Goal: Task Accomplishment & Management: Complete application form

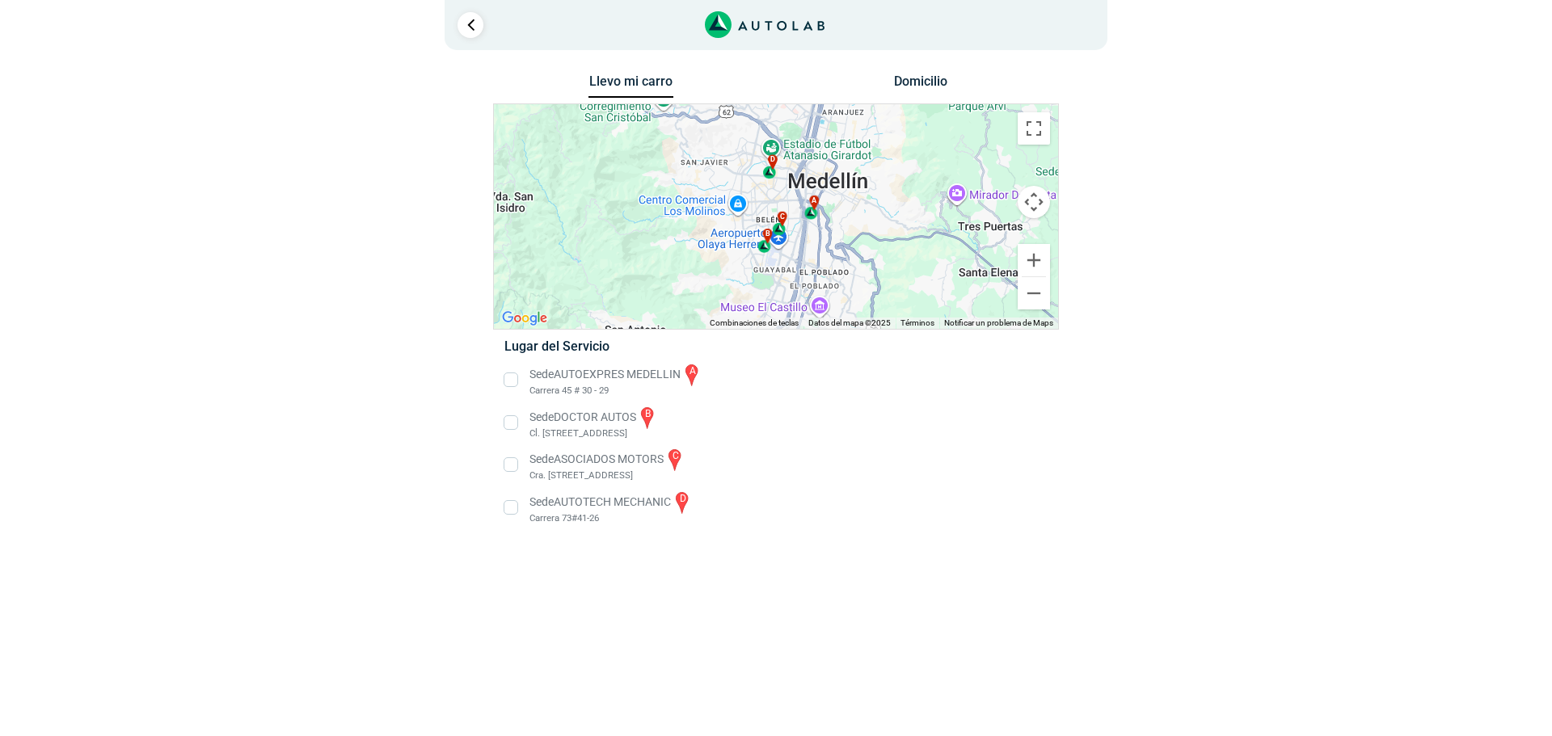
click at [934, 85] on button "Domicilio" at bounding box center [921, 85] width 85 height 23
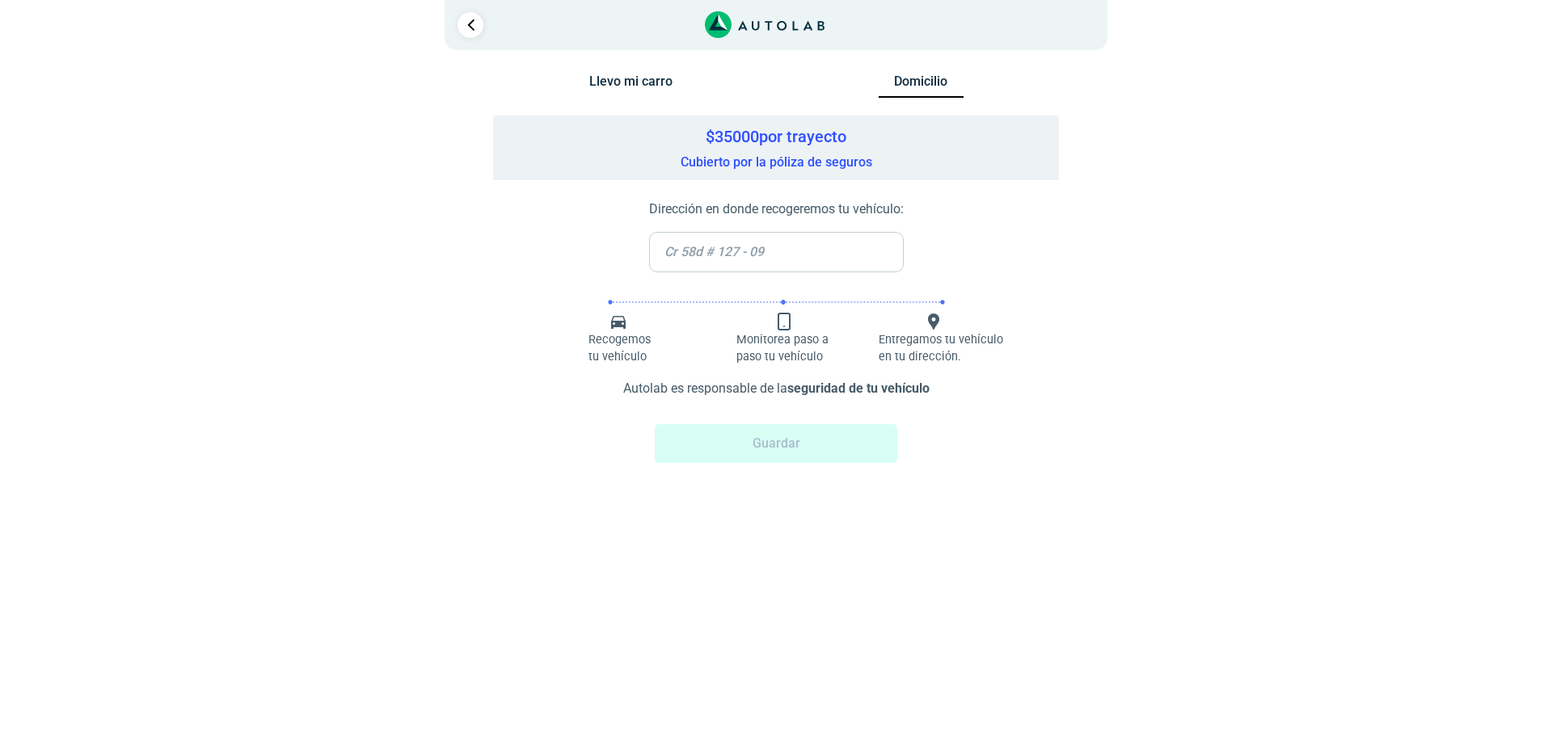
click at [850, 243] on input "text" at bounding box center [776, 252] width 255 height 40
click at [818, 240] on input "text" at bounding box center [776, 252] width 255 height 40
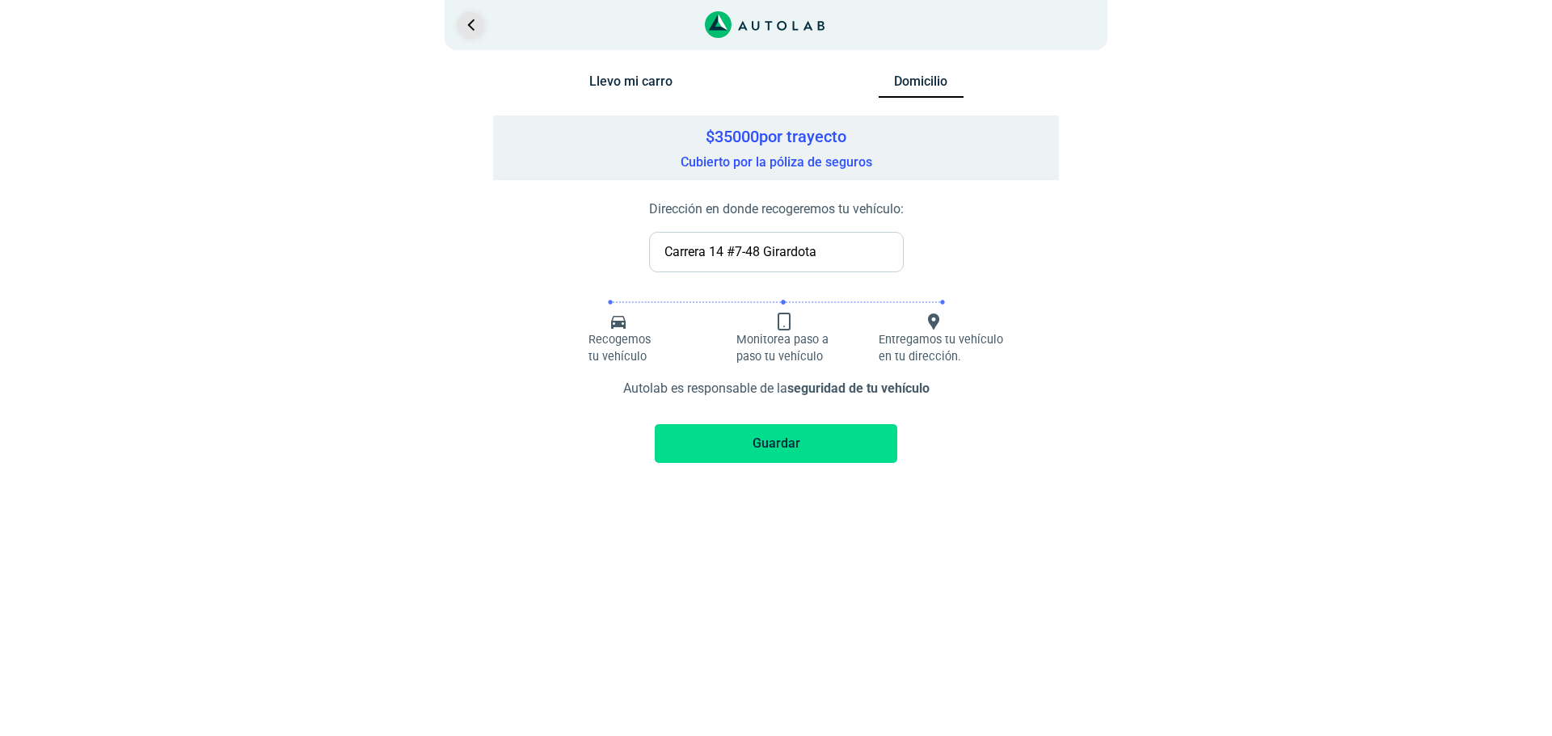
type input "Carrera 14 #7-48 Girardota"
click at [468, 27] on link "Ir al paso anterior" at bounding box center [471, 25] width 26 height 26
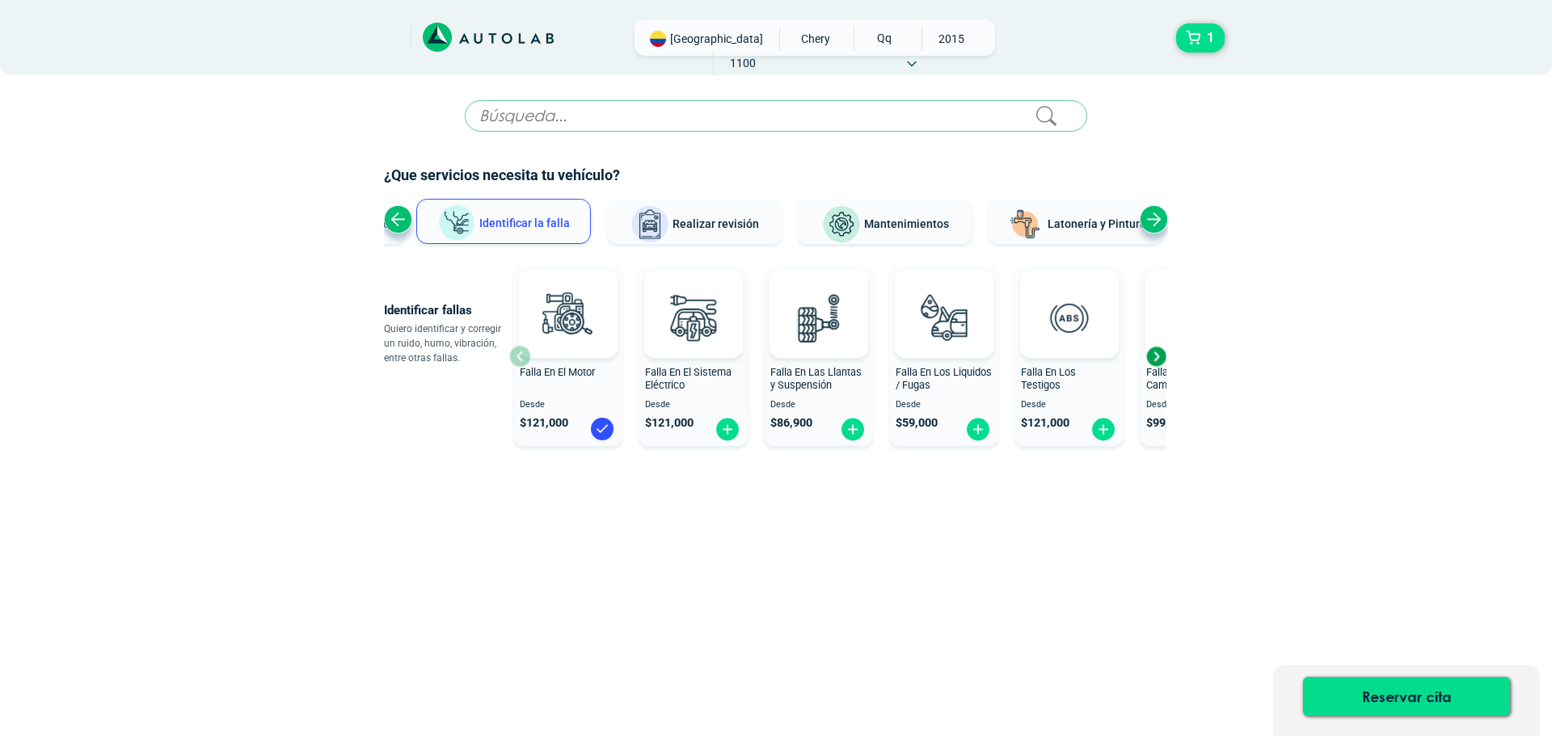
click at [1161, 220] on div "Next slide" at bounding box center [1154, 219] width 28 height 28
click at [1161, 220] on div "Ver todos Identificar la falla Realizar revisión Mantenimientos Latonería y Pin…" at bounding box center [776, 223] width 784 height 48
click at [481, 41] on icon at bounding box center [478, 38] width 8 height 11
